Goal: Task Accomplishment & Management: Manage account settings

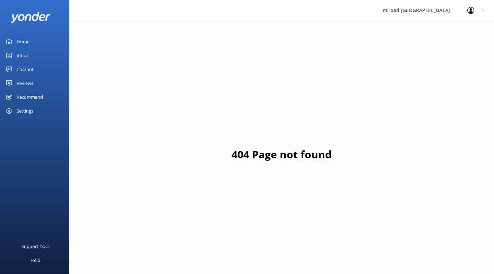
click at [25, 52] on div "Inbox" at bounding box center [23, 55] width 12 height 14
